Goal: Transaction & Acquisition: Obtain resource

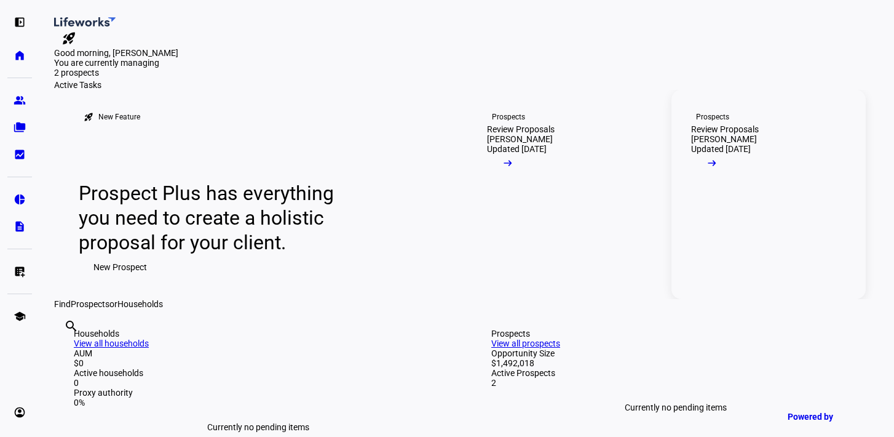
click at [824, 299] on link "Prospects Review Proposals [PERSON_NAME] Rangarju Updated [DATE] arrow_right_alt" at bounding box center [769, 194] width 194 height 209
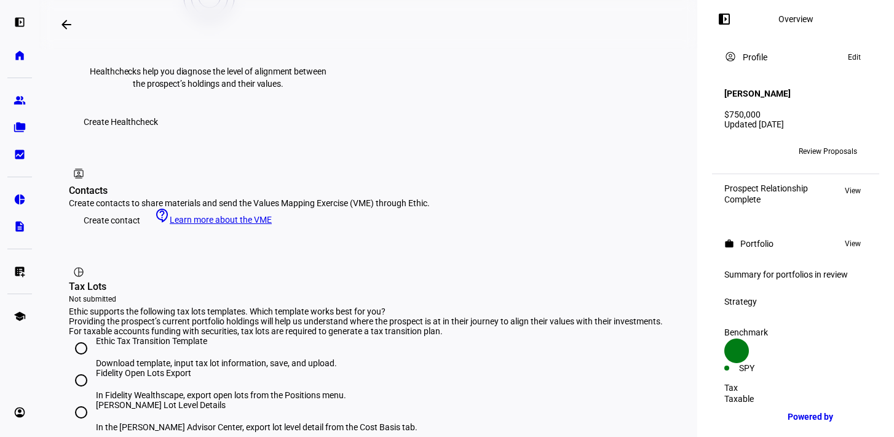
scroll to position [638, 0]
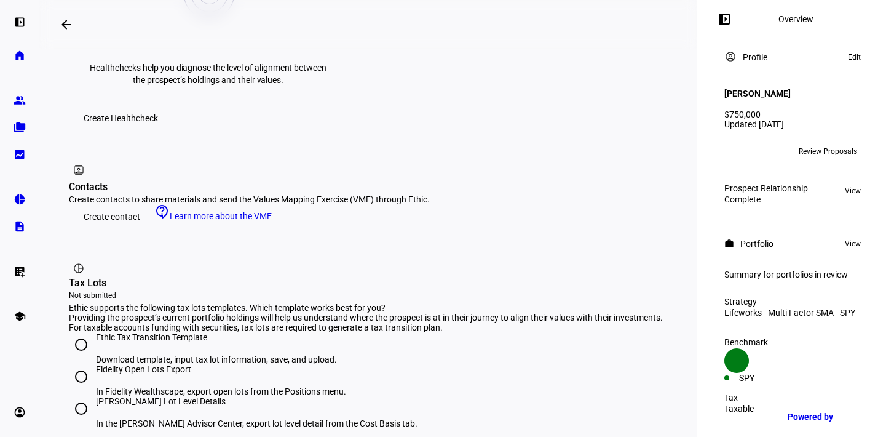
click at [127, 332] on div "Ethic Tax Transition Template" at bounding box center [216, 337] width 241 height 10
click at [93, 332] on input "Ethic Tax Transition Template Download template, input tax lot information, sav…" at bounding box center [81, 344] width 25 height 25
radio input "true"
